Goal: Information Seeking & Learning: Check status

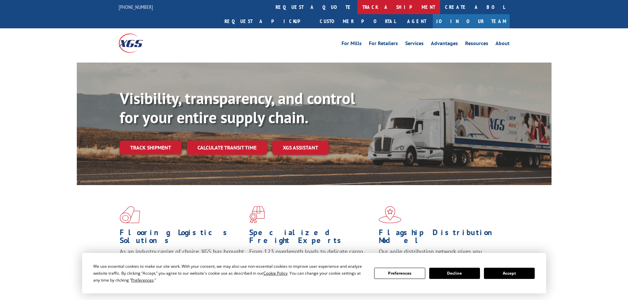
click at [358, 8] on link "track a shipment" at bounding box center [399, 7] width 83 height 14
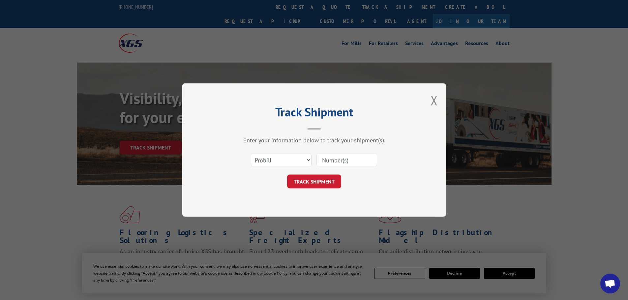
click at [338, 160] on input at bounding box center [347, 160] width 61 height 14
paste input "17469942"
type input "17469942"
click at [317, 181] on button "TRACK SHIPMENT" at bounding box center [314, 182] width 54 height 14
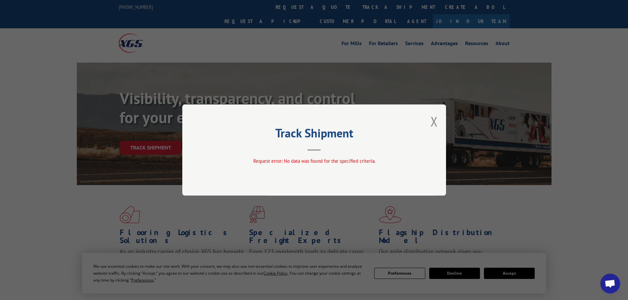
drag, startPoint x: 431, startPoint y: 122, endPoint x: 413, endPoint y: 107, distance: 23.9
click at [431, 123] on button "Close modal" at bounding box center [434, 121] width 7 height 17
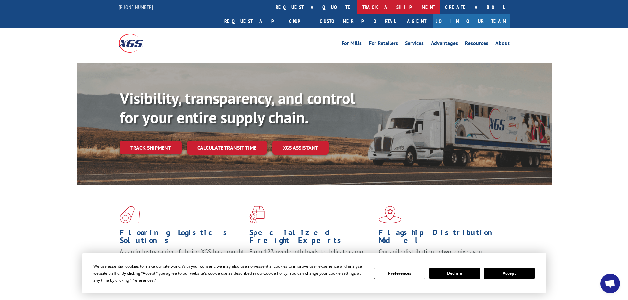
click at [358, 8] on link "track a shipment" at bounding box center [399, 7] width 83 height 14
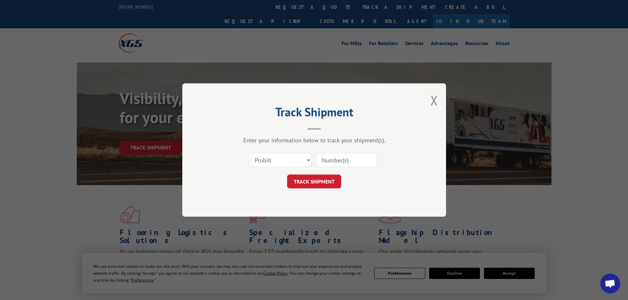
click at [336, 160] on input at bounding box center [347, 160] width 61 height 14
paste input "17469583"
type input "17469583"
click at [325, 179] on button "TRACK SHIPMENT" at bounding box center [314, 182] width 54 height 14
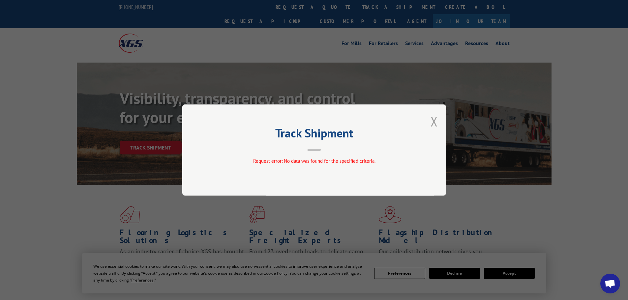
drag, startPoint x: 434, startPoint y: 120, endPoint x: 395, endPoint y: 107, distance: 41.1
click at [433, 120] on button "Close modal" at bounding box center [434, 121] width 7 height 17
